Goal: Task Accomplishment & Management: Manage account settings

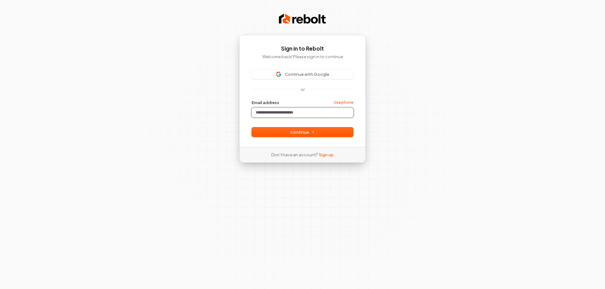
click at [319, 115] on input "Email address" at bounding box center [302, 112] width 101 height 9
paste input "**********"
click at [296, 133] on span "Continue" at bounding box center [302, 132] width 25 height 6
type input "**********"
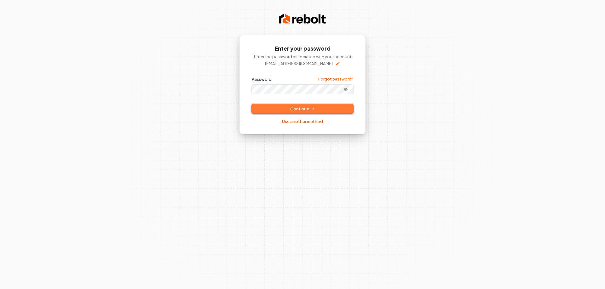
click at [320, 112] on button "Continue" at bounding box center [302, 108] width 101 height 9
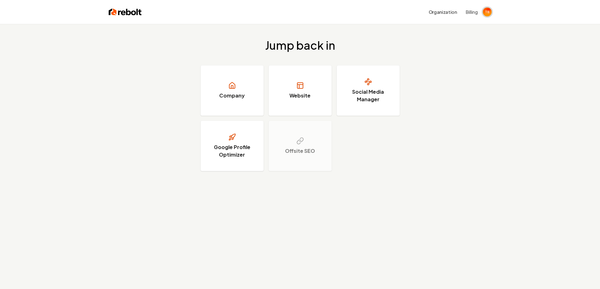
click at [487, 12] on img "Open user button" at bounding box center [487, 12] width 9 height 9
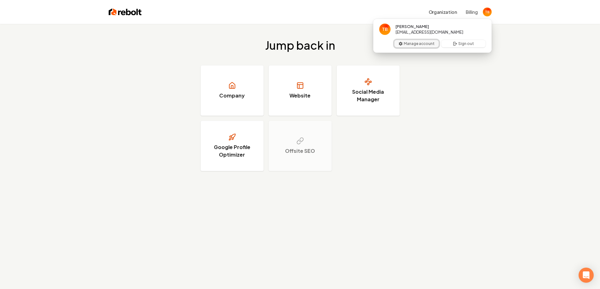
click at [420, 46] on button "Manage account" at bounding box center [416, 44] width 44 height 8
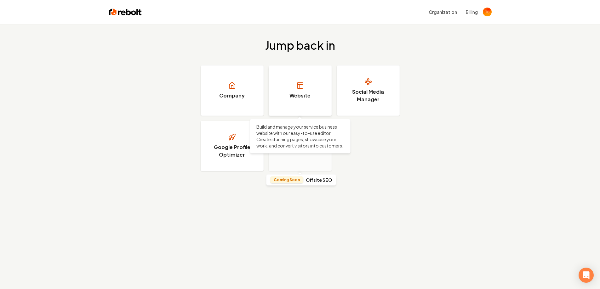
click at [286, 103] on link "Website" at bounding box center [300, 90] width 63 height 50
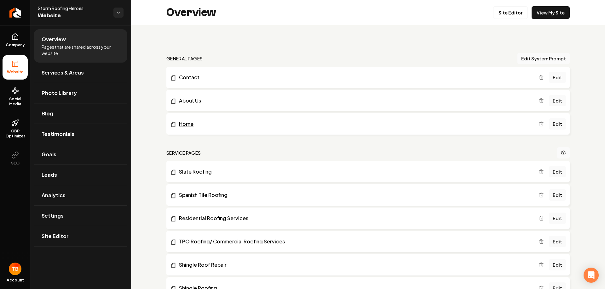
click at [183, 124] on link "Home" at bounding box center [354, 124] width 368 height 8
click at [70, 216] on link "Settings" at bounding box center [80, 216] width 93 height 20
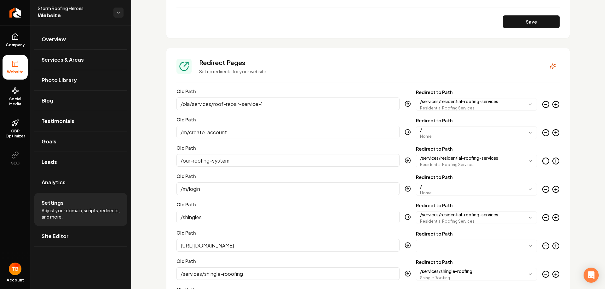
scroll to position [567, 0]
